Goal: Task Accomplishment & Management: Manage account settings

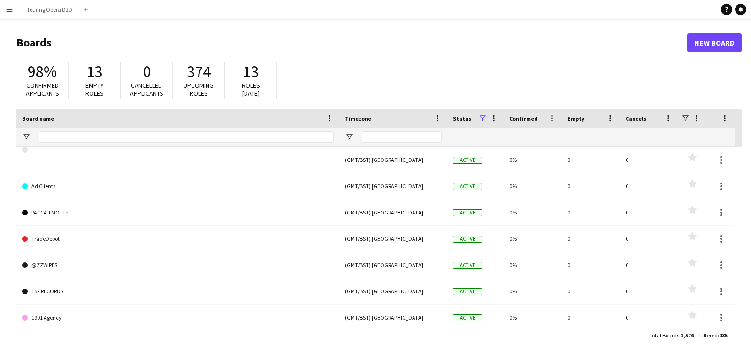
click at [7, 15] on button "Menu" at bounding box center [9, 9] width 19 height 19
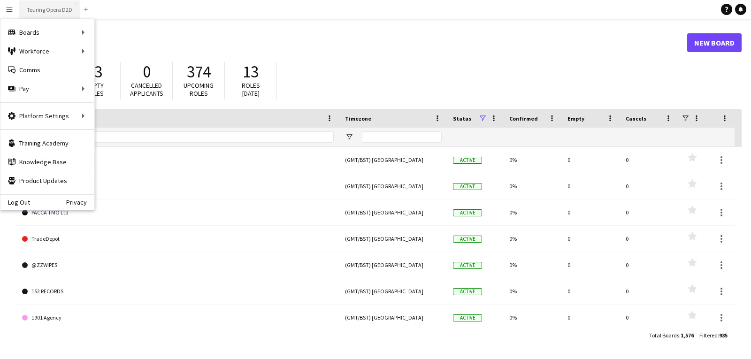
click at [40, 14] on button "Touring Opera D2D Close" at bounding box center [49, 9] width 61 height 18
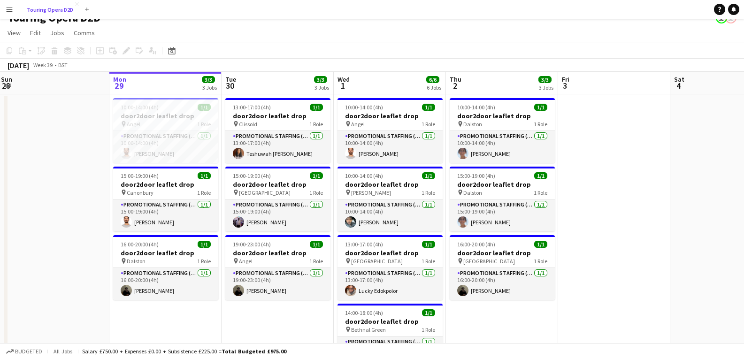
scroll to position [0, 228]
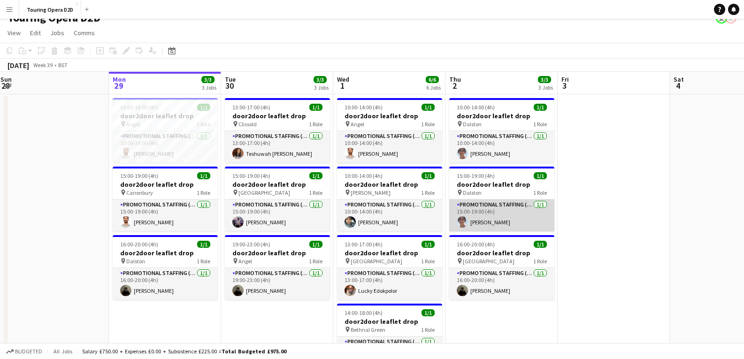
click at [478, 222] on app-card-role "Promotional Staffing (Brand Ambassadors) 1/1 15:00-19:00 (4h) Emer Wood" at bounding box center [501, 216] width 105 height 32
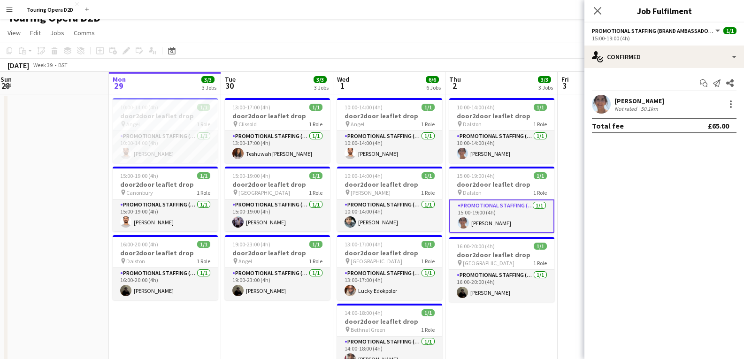
click at [590, 12] on div "Close pop-in" at bounding box center [597, 11] width 26 height 22
click at [600, 11] on icon "Close pop-in" at bounding box center [597, 10] width 9 height 9
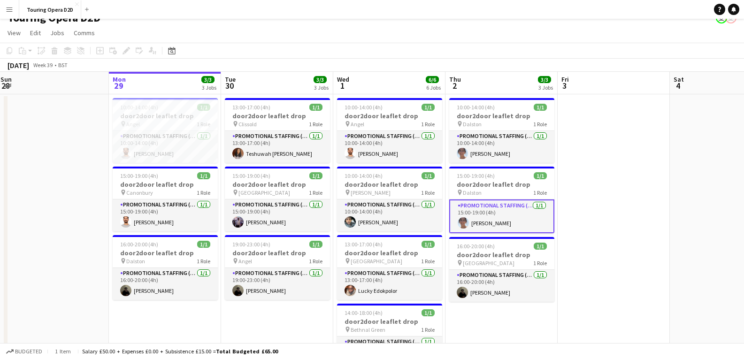
click at [594, 180] on app-date-cell at bounding box center [614, 336] width 112 height 485
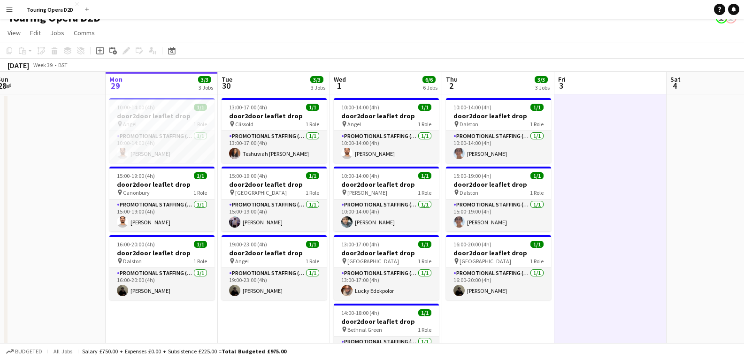
scroll to position [0, 230]
